Goal: Find specific page/section: Find specific page/section

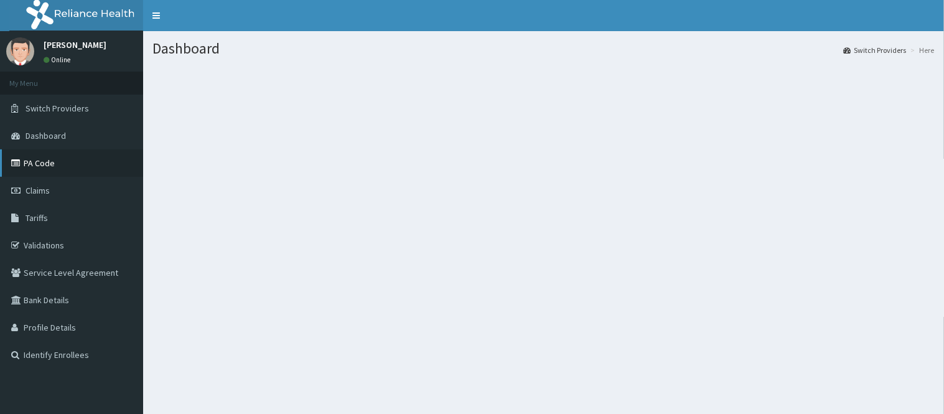
click at [91, 165] on link "PA Code" at bounding box center [71, 162] width 143 height 27
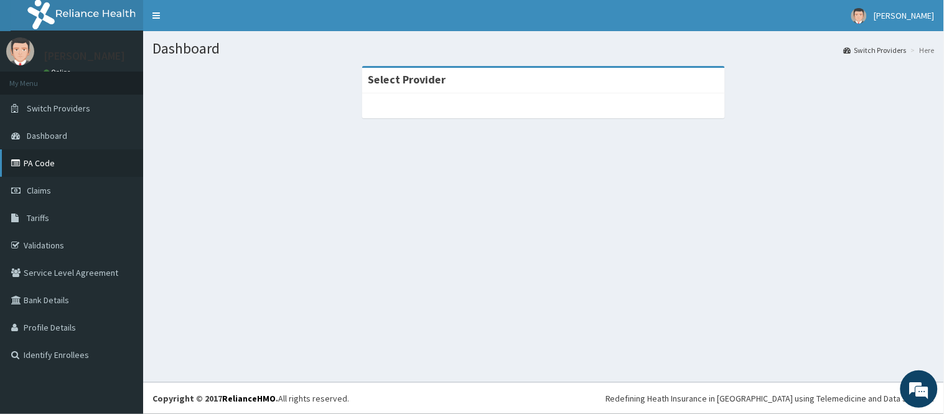
click at [70, 164] on link "PA Code" at bounding box center [71, 162] width 143 height 27
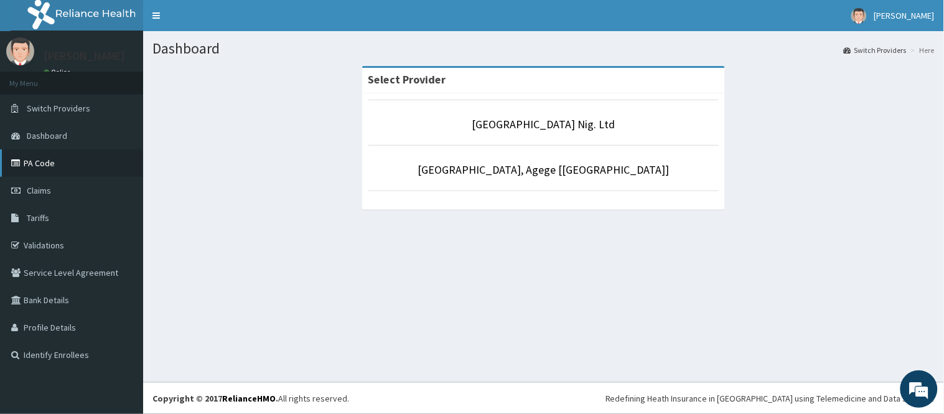
click at [81, 163] on link "PA Code" at bounding box center [71, 162] width 143 height 27
click at [85, 164] on link "PA Code" at bounding box center [71, 162] width 143 height 27
